Goal: Register for event/course

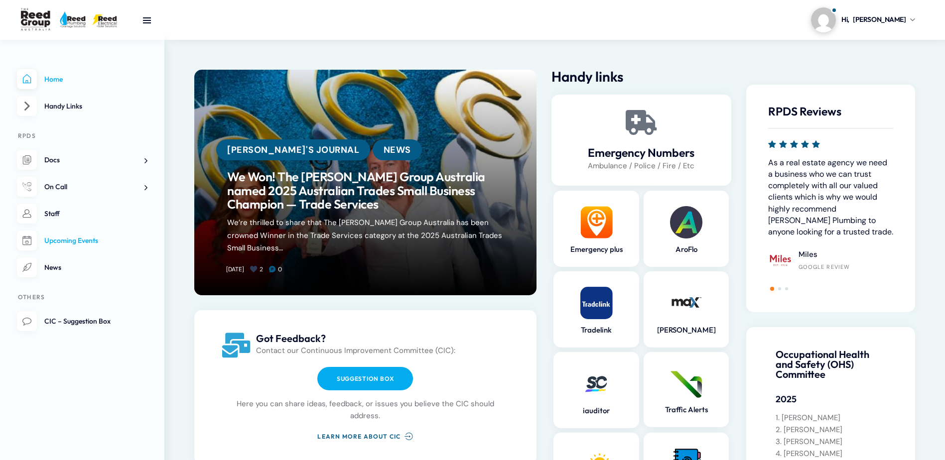
click at [74, 239] on span "Upcoming Events" at bounding box center [71, 240] width 54 height 9
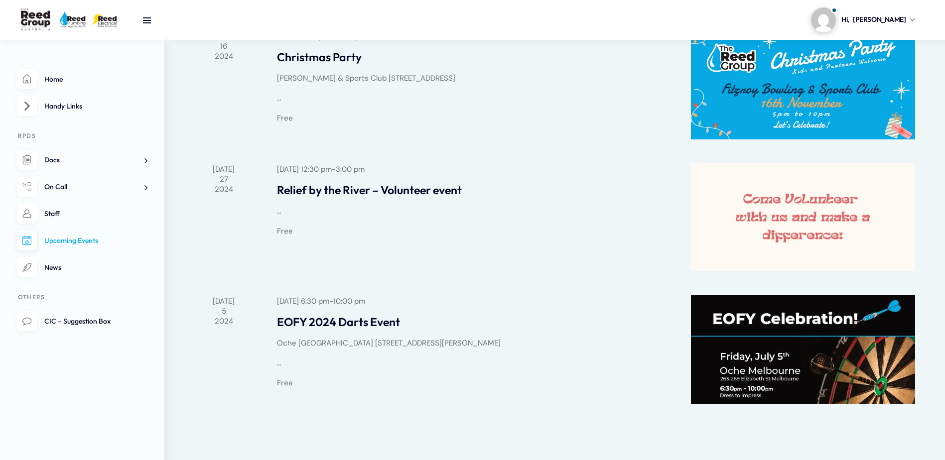
scroll to position [249, 0]
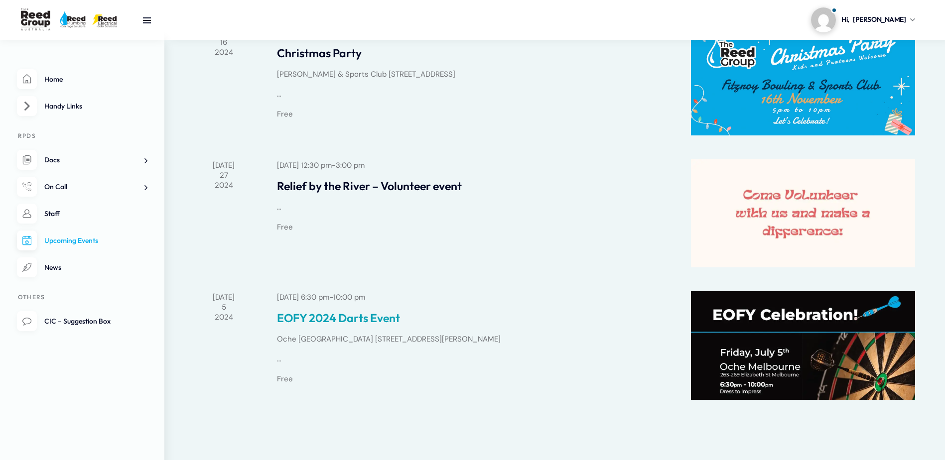
click at [326, 320] on link "EOFY 2024 Darts Event" at bounding box center [472, 318] width 390 height 14
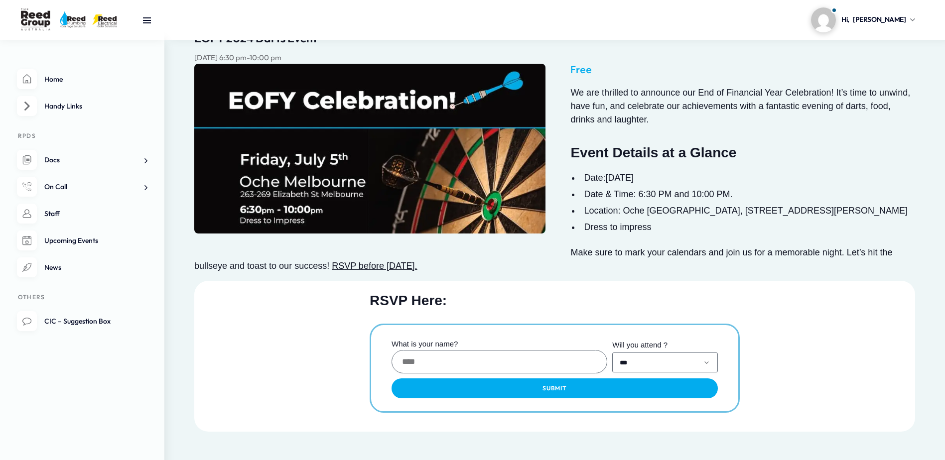
scroll to position [87, 0]
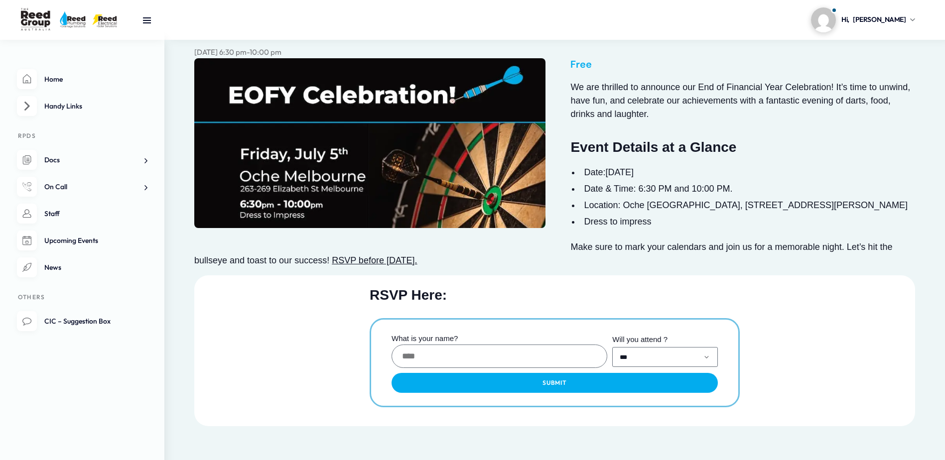
drag, startPoint x: 668, startPoint y: 162, endPoint x: 690, endPoint y: 225, distance: 67.0
click at [689, 224] on li "Dress to impress" at bounding box center [554, 221] width 721 height 13
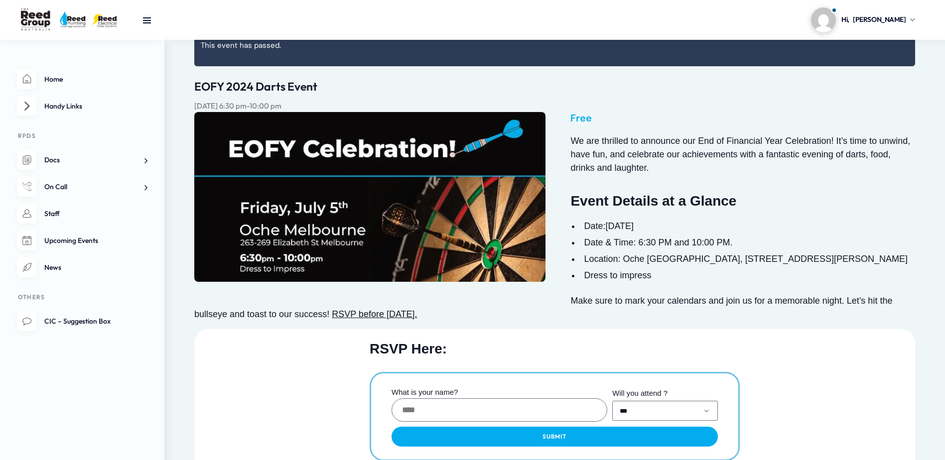
scroll to position [25, 0]
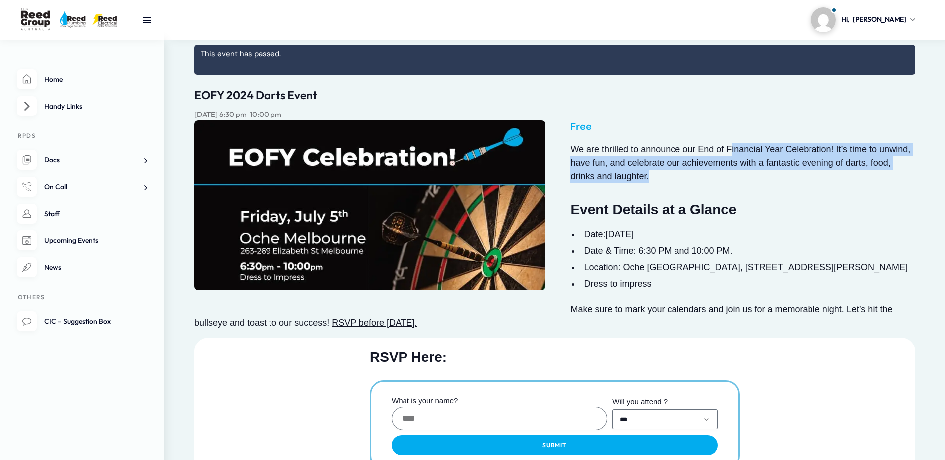
drag, startPoint x: 730, startPoint y: 145, endPoint x: 736, endPoint y: 175, distance: 31.0
click at [736, 175] on p "We are thrilled to announce our End of Financial Year Celebration! It’s time to…" at bounding box center [554, 163] width 721 height 40
